Goal: Obtain resource: Download file/media

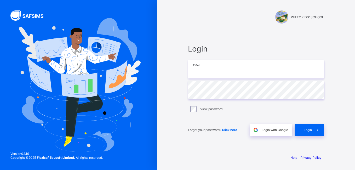
click at [195, 74] on input "email" at bounding box center [256, 69] width 136 height 18
type input "**********"
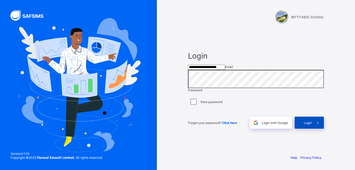
click at [305, 125] on span "Login" at bounding box center [308, 123] width 8 height 4
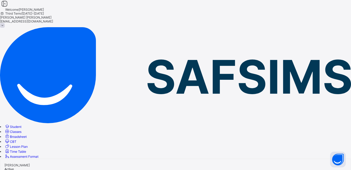
click at [21, 125] on span "Student" at bounding box center [16, 127] width 12 height 4
click at [21, 125] on link "Student" at bounding box center [12, 127] width 17 height 4
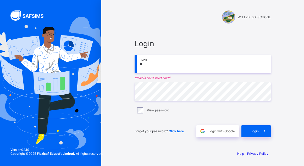
type input "**********"
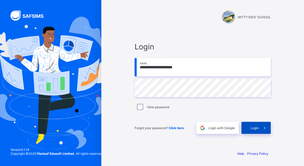
click at [253, 128] on span "Login" at bounding box center [254, 128] width 8 height 4
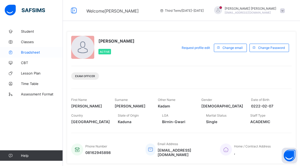
click at [29, 51] on span "Broadsheet" at bounding box center [42, 52] width 42 height 4
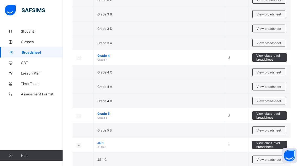
scroll to position [588, 0]
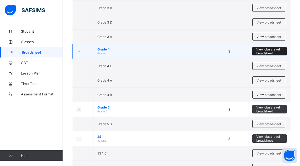
click at [269, 49] on span "View class level broadsheet" at bounding box center [269, 51] width 26 height 8
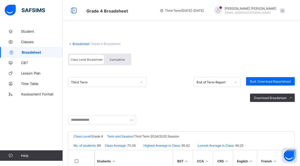
click at [141, 83] on icon at bounding box center [141, 82] width 3 height 5
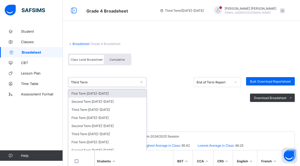
scroll to position [4, 0]
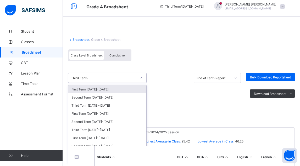
click at [120, 54] on span "Cumulative" at bounding box center [116, 56] width 15 height 4
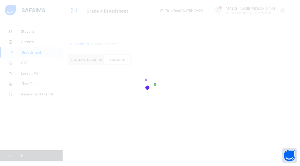
scroll to position [0, 0]
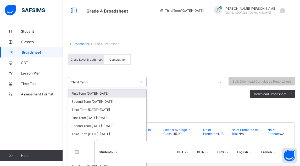
click at [141, 82] on div at bounding box center [141, 82] width 9 height 8
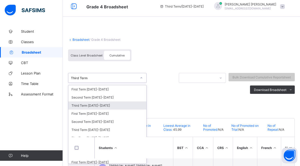
click at [98, 106] on div "Third Term [DATE]-[DATE]" at bounding box center [107, 106] width 78 height 8
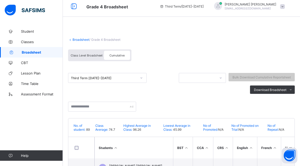
click at [117, 54] on span "Cumulative" at bounding box center [116, 56] width 15 height 4
click at [292, 101] on li "PDF" at bounding box center [283, 101] width 21 height 8
click at [70, 40] on icon at bounding box center [70, 40] width 4 height 4
click at [76, 38] on link "Broadsheet" at bounding box center [80, 40] width 17 height 4
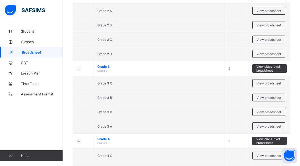
scroll to position [509, 0]
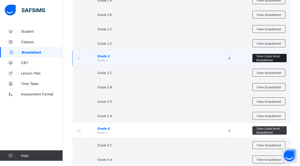
click at [271, 57] on span "View class level broadsheet" at bounding box center [269, 58] width 26 height 8
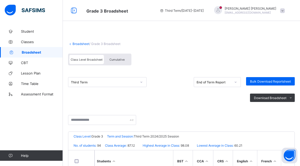
click at [117, 59] on span "Cumulative" at bounding box center [116, 60] width 15 height 4
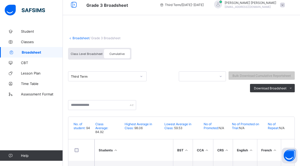
scroll to position [14, 0]
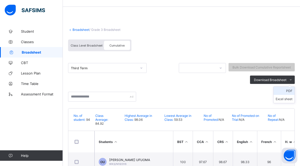
click at [292, 91] on li "PDF" at bounding box center [283, 91] width 21 height 8
click at [75, 28] on link "Broadsheet" at bounding box center [80, 30] width 17 height 4
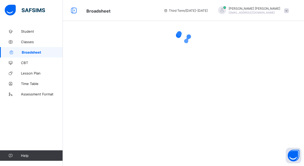
click at [75, 28] on div at bounding box center [183, 36] width 241 height 21
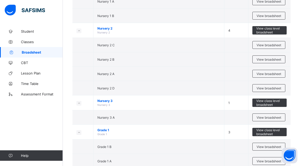
scroll to position [227, 0]
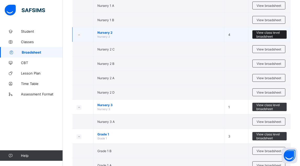
click at [263, 33] on span "View class level broadsheet" at bounding box center [269, 35] width 26 height 8
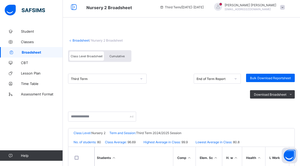
scroll to position [4, 0]
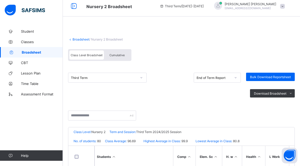
click at [115, 53] on div "Cumulative" at bounding box center [117, 55] width 26 height 9
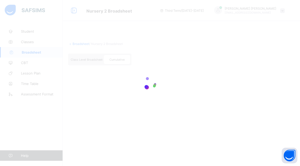
scroll to position [0, 0]
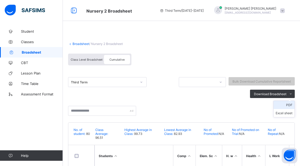
click at [292, 105] on li "PDF" at bounding box center [283, 105] width 21 height 8
drag, startPoint x: 79, startPoint y: 43, endPoint x: 75, endPoint y: 43, distance: 4.2
click at [75, 43] on link "Broadsheet" at bounding box center [80, 44] width 17 height 4
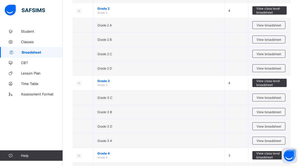
scroll to position [488, 0]
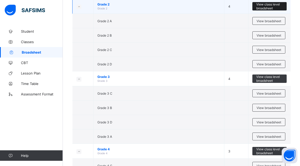
click at [271, 5] on span "View class level broadsheet" at bounding box center [269, 6] width 26 height 8
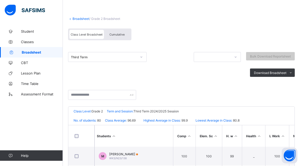
scroll to position [21, 0]
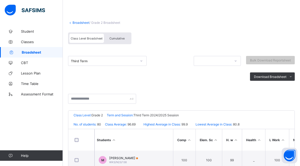
click at [115, 36] on div "Cumulative" at bounding box center [117, 38] width 26 height 9
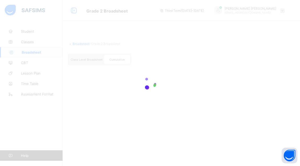
scroll to position [0, 0]
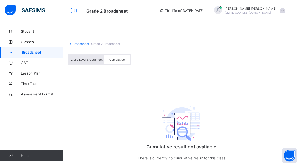
click at [113, 58] on span "Cumulative" at bounding box center [116, 60] width 15 height 4
click at [116, 59] on span "Cumulative" at bounding box center [116, 60] width 15 height 4
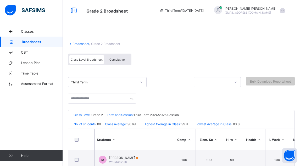
click at [117, 58] on span "Cumulative" at bounding box center [116, 60] width 15 height 4
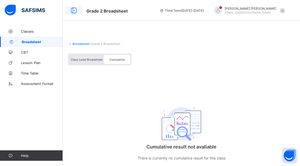
click at [72, 10] on icon at bounding box center [73, 11] width 9 height 8
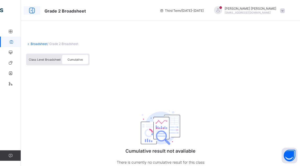
click at [31, 9] on icon at bounding box center [31, 11] width 9 height 8
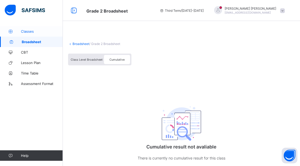
click at [31, 31] on span "Classes" at bounding box center [42, 31] width 42 height 4
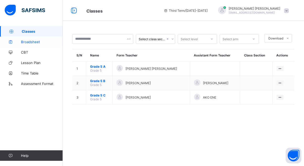
click at [29, 40] on span "Broadsheet" at bounding box center [42, 42] width 42 height 4
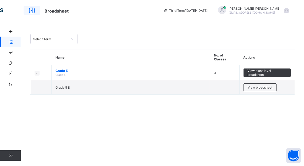
click at [33, 10] on icon at bounding box center [31, 11] width 9 height 8
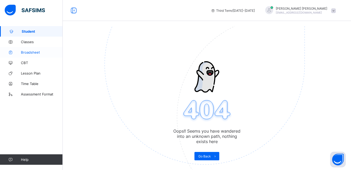
click at [27, 52] on span "Broadsheet" at bounding box center [42, 52] width 42 height 4
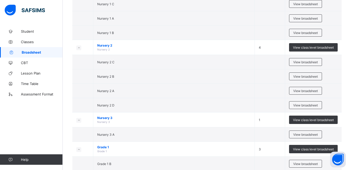
scroll to position [205, 0]
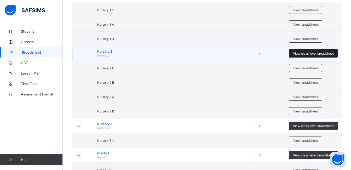
click at [310, 52] on span "View class level broadsheet" at bounding box center [313, 54] width 41 height 4
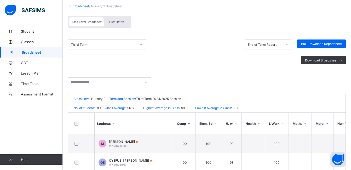
scroll to position [36, 0]
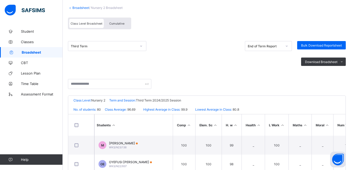
click at [119, 21] on div "Cumulative" at bounding box center [117, 23] width 26 height 9
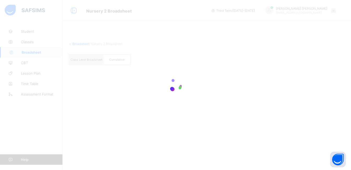
scroll to position [0, 0]
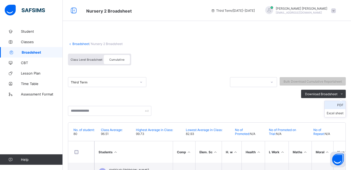
click at [343, 104] on li "PDF" at bounding box center [335, 105] width 21 height 8
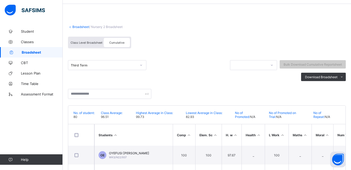
scroll to position [20, 0]
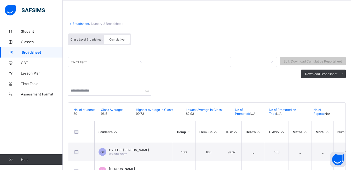
click at [79, 24] on link "Broadsheet" at bounding box center [80, 24] width 17 height 4
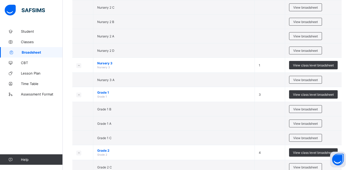
scroll to position [279, 0]
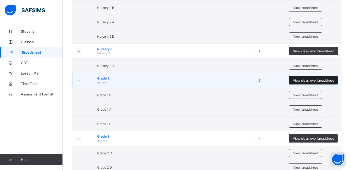
click at [315, 79] on span "View class level broadsheet" at bounding box center [313, 81] width 41 height 4
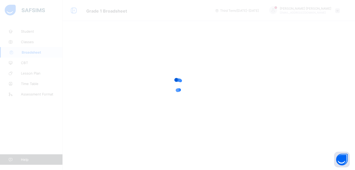
drag, startPoint x: 315, startPoint y: 76, endPoint x: 307, endPoint y: 87, distance: 13.5
click at [307, 87] on div at bounding box center [177, 85] width 355 height 170
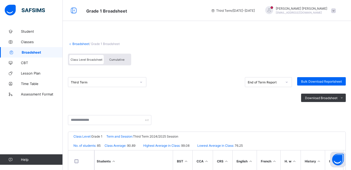
click at [116, 59] on span "Cumulative" at bounding box center [116, 60] width 15 height 4
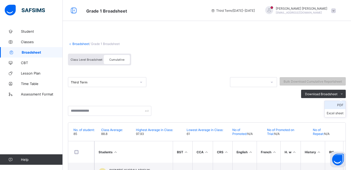
click at [344, 104] on li "PDF" at bounding box center [335, 105] width 21 height 8
click at [343, 103] on ul "PDF Excel sheet" at bounding box center [335, 109] width 21 height 17
click at [343, 104] on li "PDF" at bounding box center [335, 105] width 21 height 8
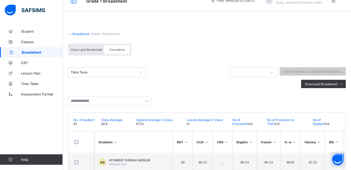
scroll to position [11, 0]
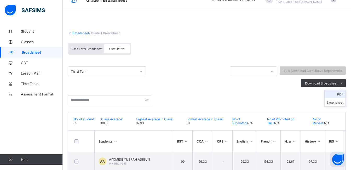
click at [343, 93] on li "PDF" at bounding box center [335, 94] width 21 height 8
click at [78, 32] on link "Broadsheet" at bounding box center [80, 33] width 17 height 4
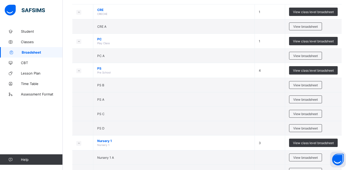
scroll to position [63, 0]
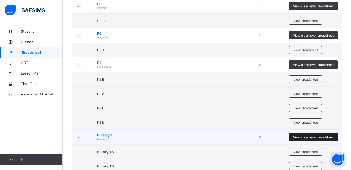
click at [311, 136] on span "View class level broadsheet" at bounding box center [313, 137] width 41 height 4
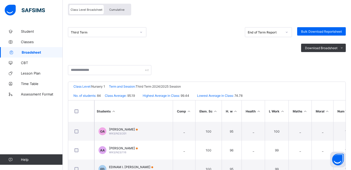
scroll to position [52, 0]
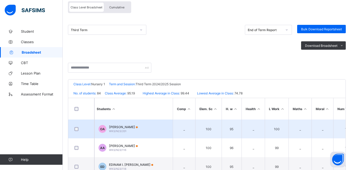
drag, startPoint x: 300, startPoint y: 139, endPoint x: 286, endPoint y: 125, distance: 19.4
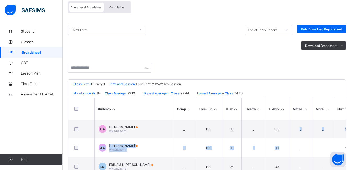
drag, startPoint x: 286, startPoint y: 125, endPoint x: 280, endPoint y: 91, distance: 34.9
click at [280, 91] on div "No. of students: 84 Class Average: 95.19 Highest Average in Class: 99.44 Lowest…" at bounding box center [207, 93] width 278 height 9
click at [118, 5] on div "Cumulative" at bounding box center [117, 7] width 26 height 9
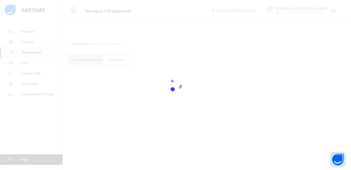
scroll to position [0, 0]
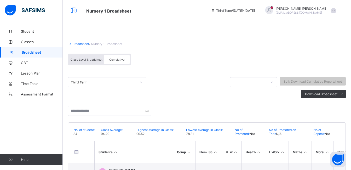
click at [141, 82] on icon at bounding box center [141, 82] width 3 height 5
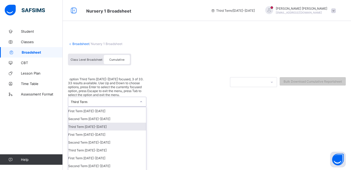
click at [90, 123] on div "Third Term [DATE]-[DATE]" at bounding box center [107, 127] width 78 height 8
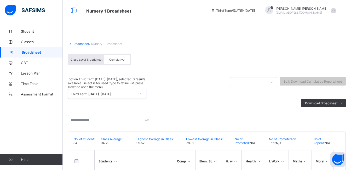
click at [312, 99] on div "option Third Term [DATE]-[DATE], selected. 0 results available. Select is focus…" at bounding box center [207, 101] width 278 height 61
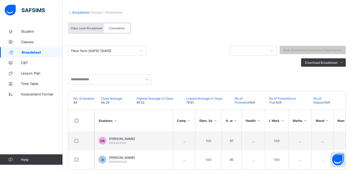
scroll to position [42, 0]
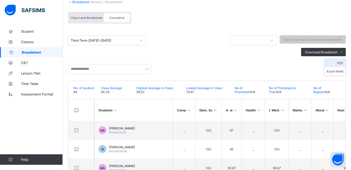
click at [343, 63] on li "PDF" at bounding box center [335, 63] width 21 height 8
click at [39, 144] on div "Student Classes Broadsheet CBT Lesson Plan Time Table Assessment Format Help" at bounding box center [31, 95] width 63 height 149
drag, startPoint x: 271, startPoint y: 89, endPoint x: 355, endPoint y: 94, distance: 84.2
click at [271, 89] on span "No of Promoted on Trial:" at bounding box center [282, 90] width 27 height 8
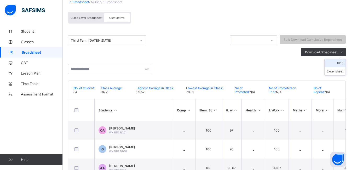
click at [344, 63] on li "PDF" at bounding box center [335, 63] width 21 height 8
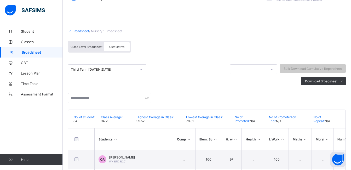
scroll to position [10, 0]
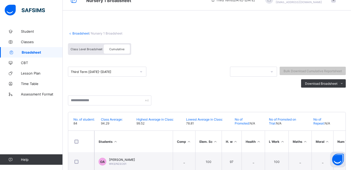
click at [79, 33] on link "Broadsheet" at bounding box center [80, 33] width 17 height 4
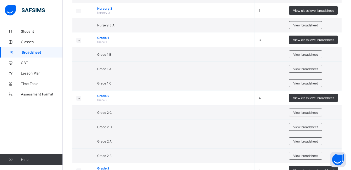
scroll to position [346, 0]
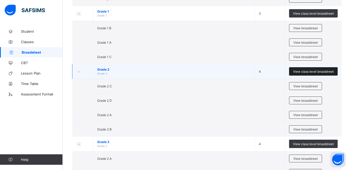
click at [313, 70] on span "View class level broadsheet" at bounding box center [313, 72] width 41 height 4
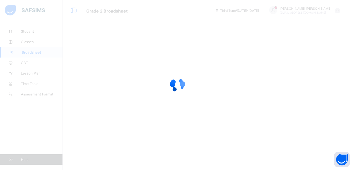
drag, startPoint x: 353, startPoint y: 79, endPoint x: 350, endPoint y: 34, distance: 44.6
click at [350, 34] on html "Grade 2 Broadsheet Third Term / [DATE]-[DATE] [PERSON_NAME] [EMAIL_ADDRESS][DOM…" at bounding box center [177, 85] width 355 height 170
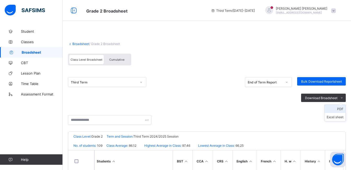
click at [345, 109] on li "PDF" at bounding box center [335, 109] width 21 height 8
click at [116, 58] on span "Cumulative" at bounding box center [116, 60] width 15 height 4
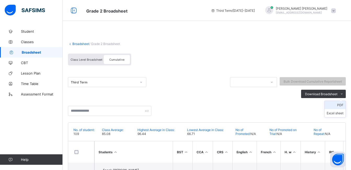
click at [344, 107] on li "PDF" at bounding box center [335, 105] width 21 height 8
click at [80, 43] on link "Broadsheet" at bounding box center [80, 44] width 17 height 4
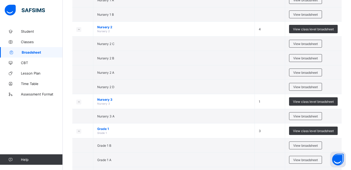
scroll to position [233, 0]
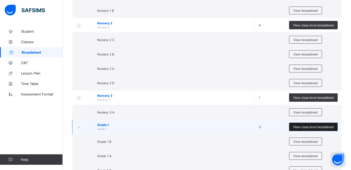
click at [312, 125] on span "View class level broadsheet" at bounding box center [313, 127] width 41 height 4
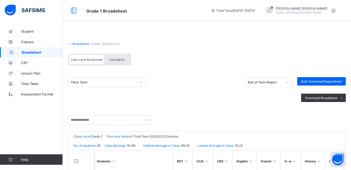
click at [113, 57] on div "Cumulative" at bounding box center [117, 59] width 26 height 9
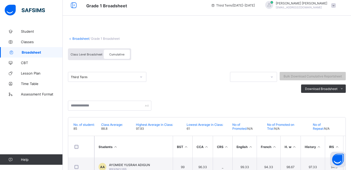
scroll to position [7, 0]
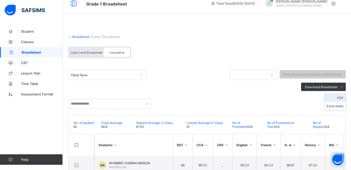
click at [344, 97] on li "PDF" at bounding box center [335, 98] width 21 height 8
click at [69, 141] on th at bounding box center [81, 144] width 26 height 21
click at [83, 36] on link "Broadsheet" at bounding box center [80, 37] width 17 height 4
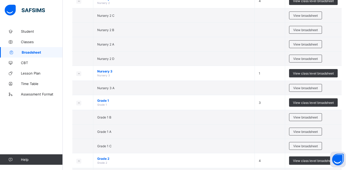
scroll to position [259, 0]
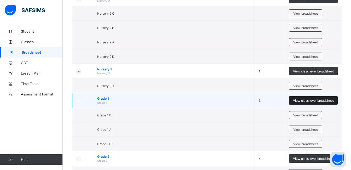
click at [312, 101] on span "View class level broadsheet" at bounding box center [313, 101] width 41 height 4
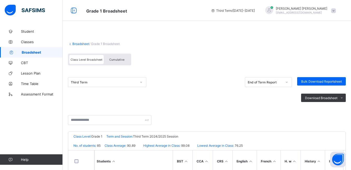
click at [114, 58] on span "Cumulative" at bounding box center [116, 60] width 15 height 4
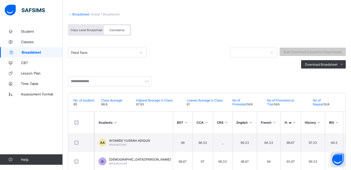
scroll to position [30, 0]
click at [80, 13] on link "Broadsheet" at bounding box center [80, 14] width 17 height 4
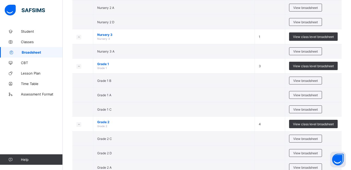
scroll to position [298, 0]
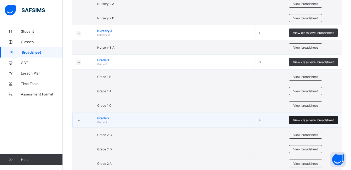
click at [311, 119] on span "View class level broadsheet" at bounding box center [313, 120] width 41 height 4
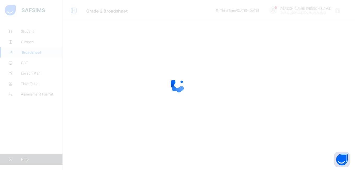
click at [351, 104] on div at bounding box center [177, 85] width 355 height 170
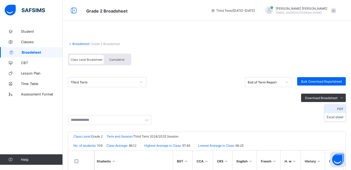
click at [344, 108] on li "PDF" at bounding box center [335, 109] width 21 height 8
click at [117, 57] on div "Cumulative" at bounding box center [117, 59] width 26 height 9
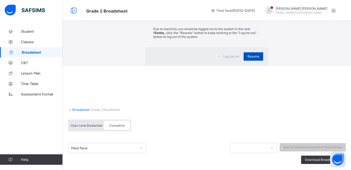
click at [248, 58] on span "Resume" at bounding box center [254, 56] width 12 height 4
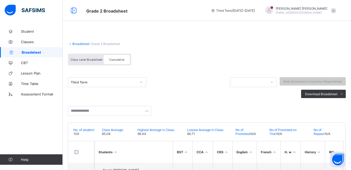
click at [75, 44] on link "Broadsheet" at bounding box center [80, 44] width 17 height 4
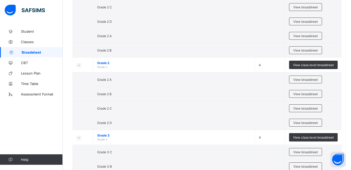
scroll to position [428, 0]
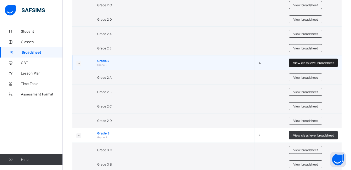
click at [320, 61] on span "View class level broadsheet" at bounding box center [313, 63] width 41 height 4
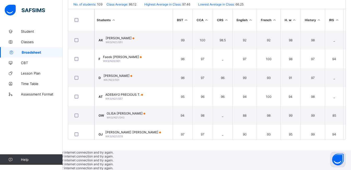
scroll to position [122, 0]
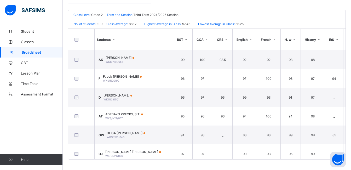
click at [31, 50] on span "Broadsheet" at bounding box center [42, 52] width 41 height 4
